Goal: Find specific page/section: Find specific page/section

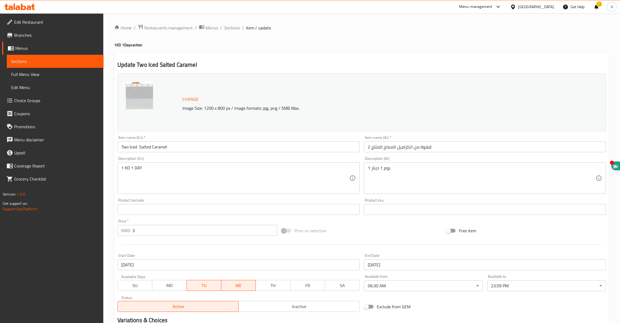
scroll to position [69, 0]
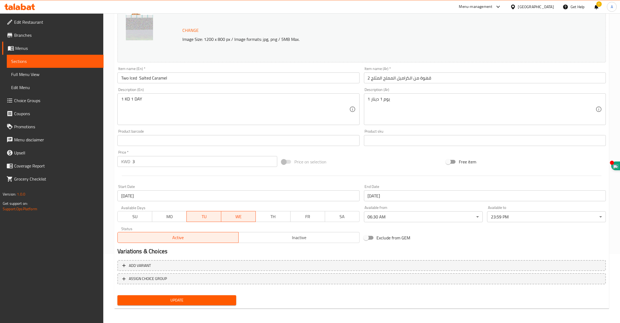
click at [186, 291] on div "Add variant ASSIGN CHOICE GROUP" at bounding box center [361, 275] width 493 height 35
click at [189, 299] on span "Update" at bounding box center [177, 299] width 110 height 7
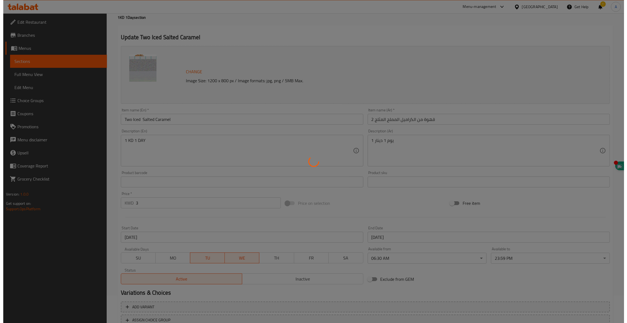
scroll to position [0, 0]
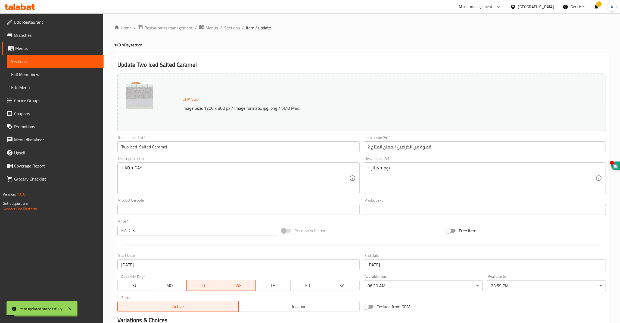
click at [229, 27] on span "Sections" at bounding box center [232, 27] width 16 height 7
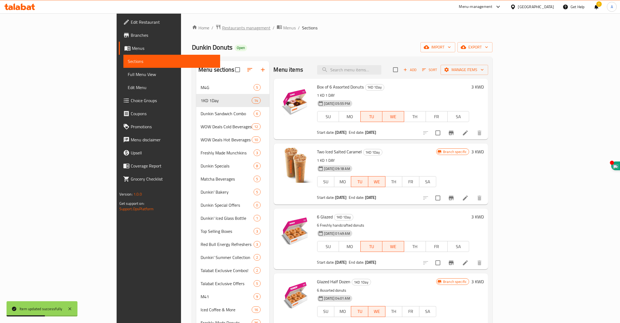
click at [222, 29] on span "Restaurants management" at bounding box center [246, 27] width 48 height 7
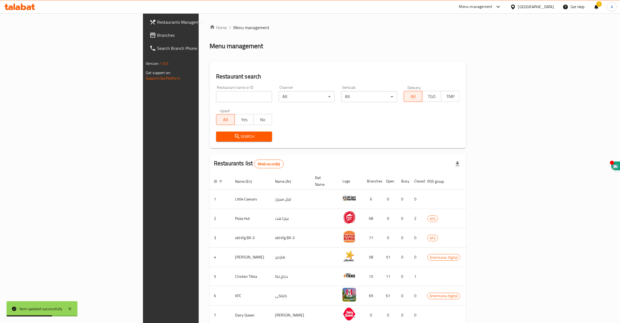
click at [216, 94] on input "search" at bounding box center [244, 96] width 56 height 11
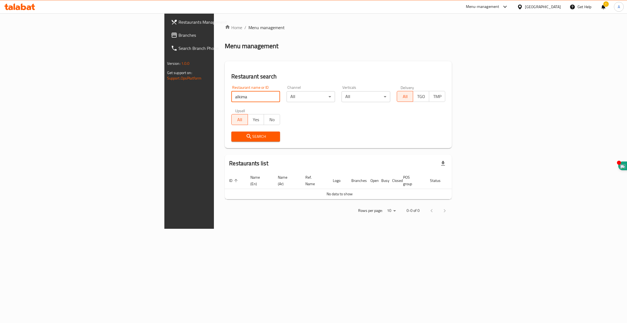
type input "alkima"
click button "Search" at bounding box center [255, 136] width 49 height 10
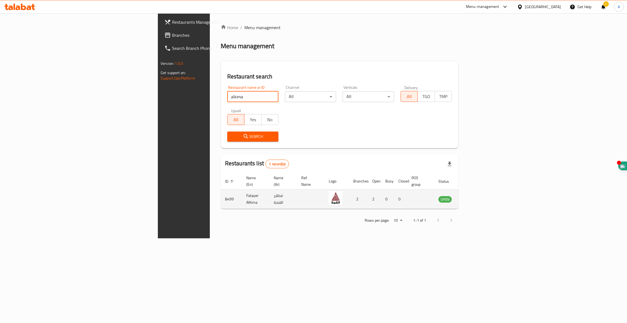
click at [221, 193] on td "8499" at bounding box center [231, 198] width 21 height 19
click at [481, 198] on td "enhanced table" at bounding box center [471, 198] width 19 height 19
click at [473, 196] on icon "enhanced table" at bounding box center [470, 199] width 7 height 7
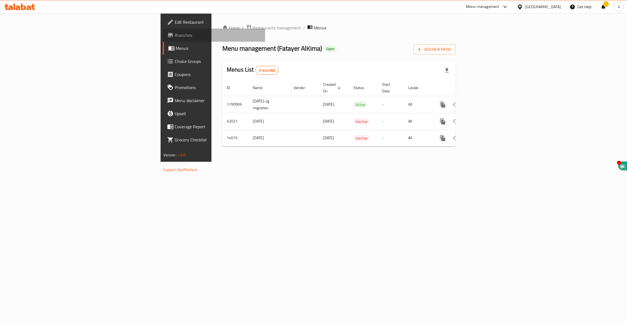
click at [175, 36] on span "Branches" at bounding box center [218, 35] width 86 height 7
